Goal: Task Accomplishment & Management: Manage account settings

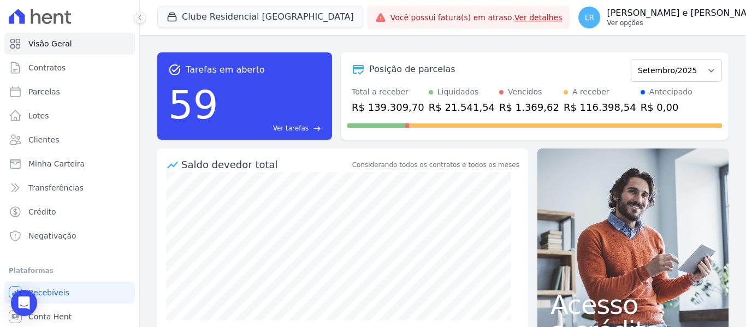
click at [614, 8] on p "[PERSON_NAME] e [PERSON_NAME]" at bounding box center [685, 13] width 156 height 11
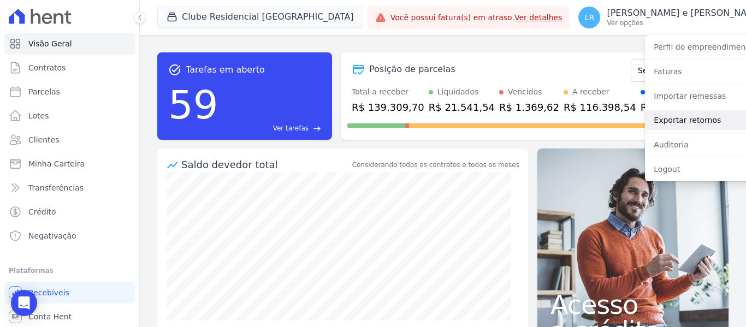
click at [660, 122] on link "Exportar retornos" at bounding box center [715, 120] width 140 height 20
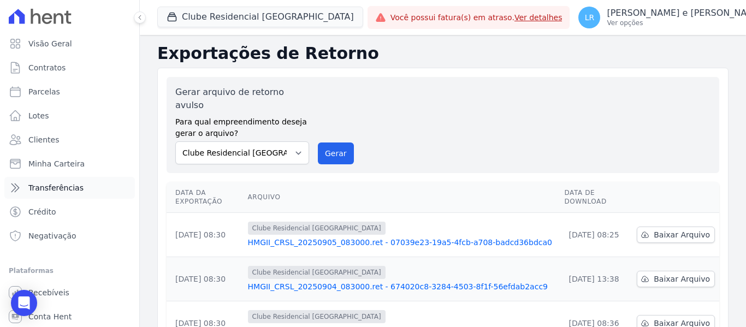
click at [67, 191] on span "Transferências" at bounding box center [55, 187] width 55 height 11
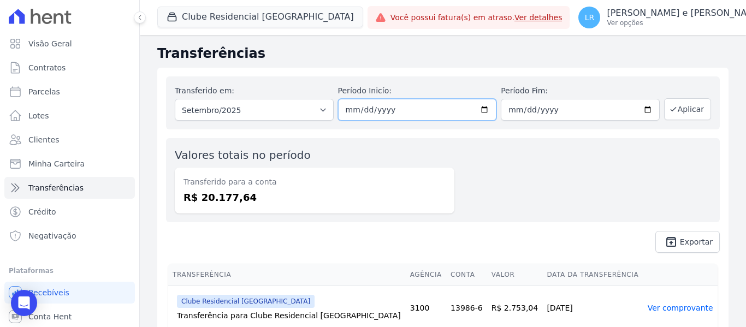
click at [397, 108] on input "2025-09-01" at bounding box center [417, 110] width 159 height 22
type input "2025-09-02"
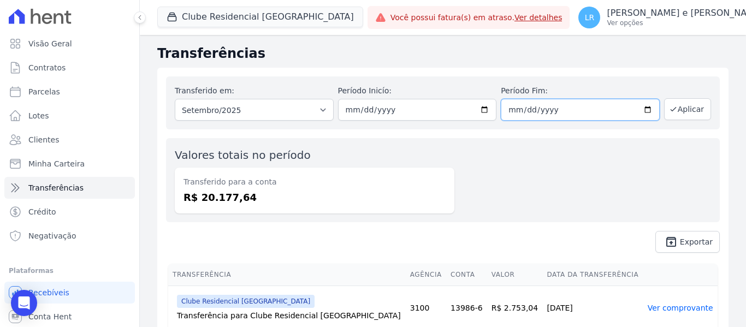
click at [503, 111] on input "2025-09-30" at bounding box center [580, 110] width 159 height 22
type input "2025-09-04"
click at [685, 106] on button "Aplicar" at bounding box center [687, 109] width 47 height 22
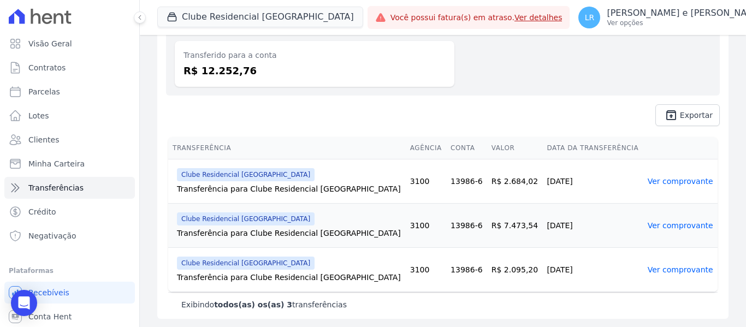
scroll to position [127, 0]
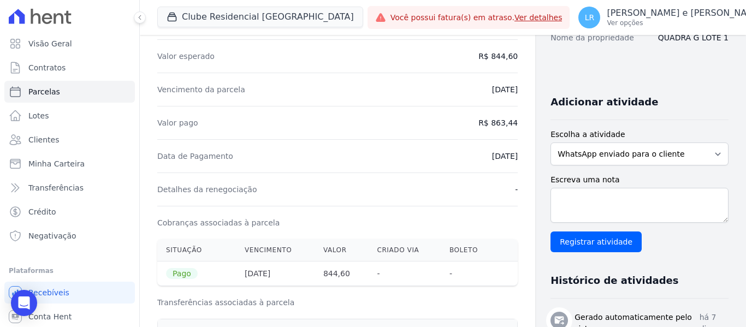
scroll to position [109, 0]
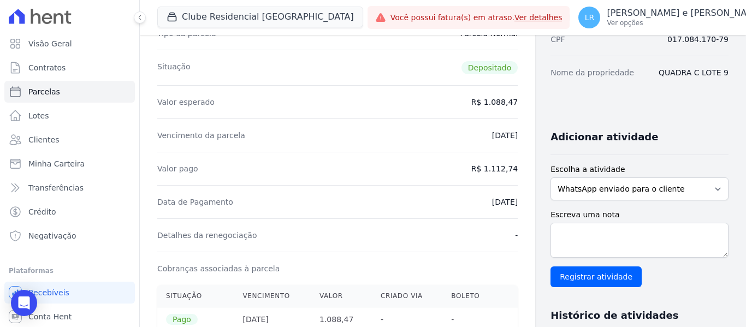
scroll to position [164, 0]
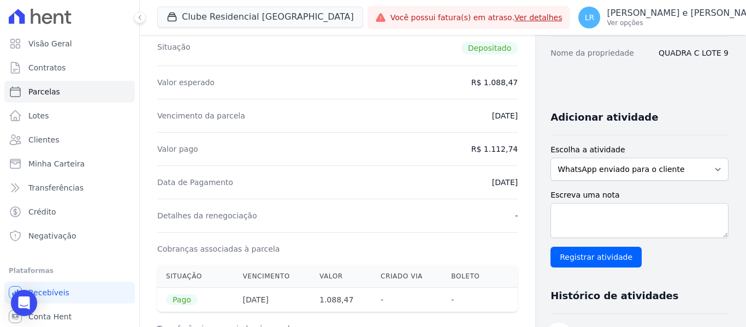
drag, startPoint x: 470, startPoint y: 149, endPoint x: 509, endPoint y: 155, distance: 39.7
copy dd "1.112,74"
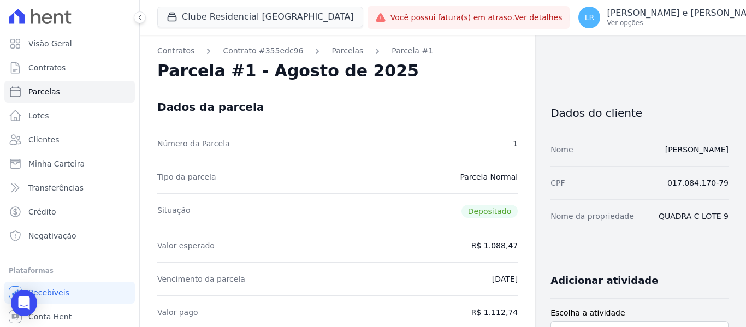
scroll to position [0, 0]
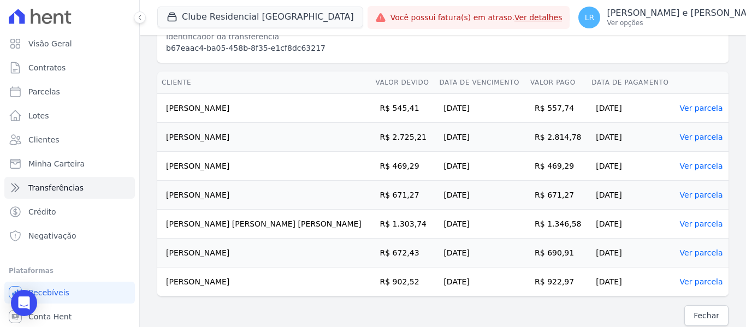
scroll to position [258, 0]
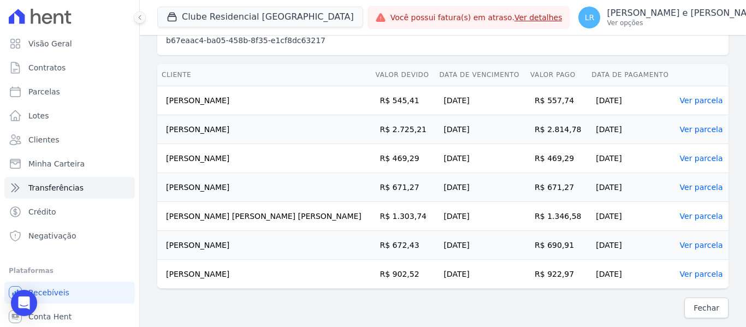
drag, startPoint x: 170, startPoint y: 157, endPoint x: 670, endPoint y: 149, distance: 499.7
click at [670, 149] on tr "[PERSON_NAME] R$ 469,29 [DATE] R$ 469,29 [DATE] Ver parcela" at bounding box center [442, 158] width 571 height 29
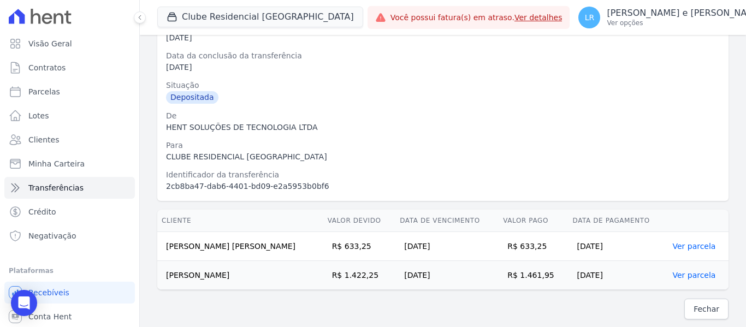
scroll to position [113, 0]
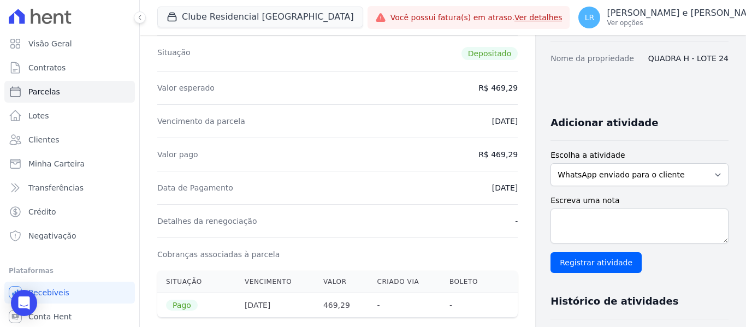
scroll to position [164, 0]
